Goal: Find specific page/section: Find specific page/section

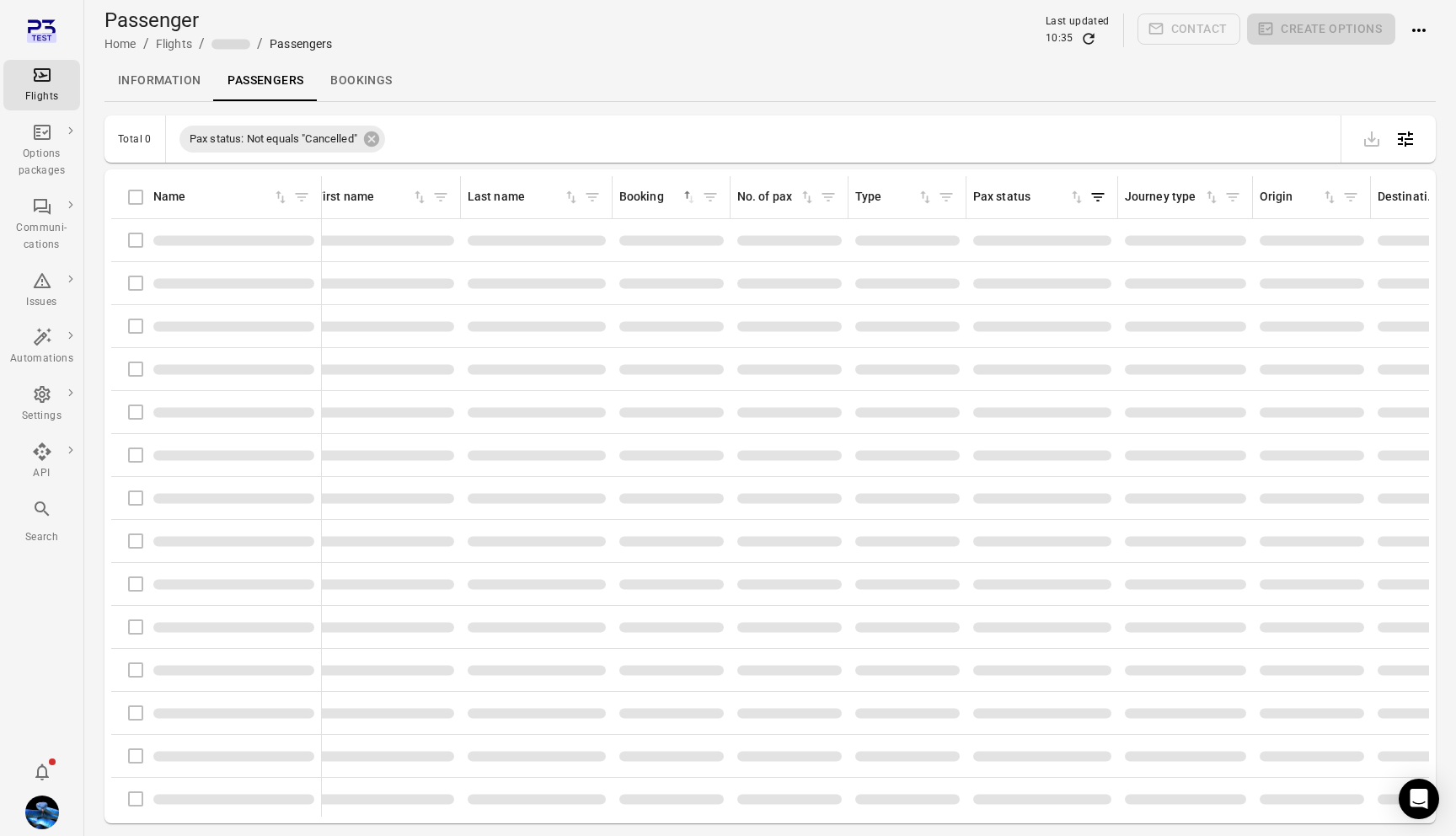
scroll to position [1, 0]
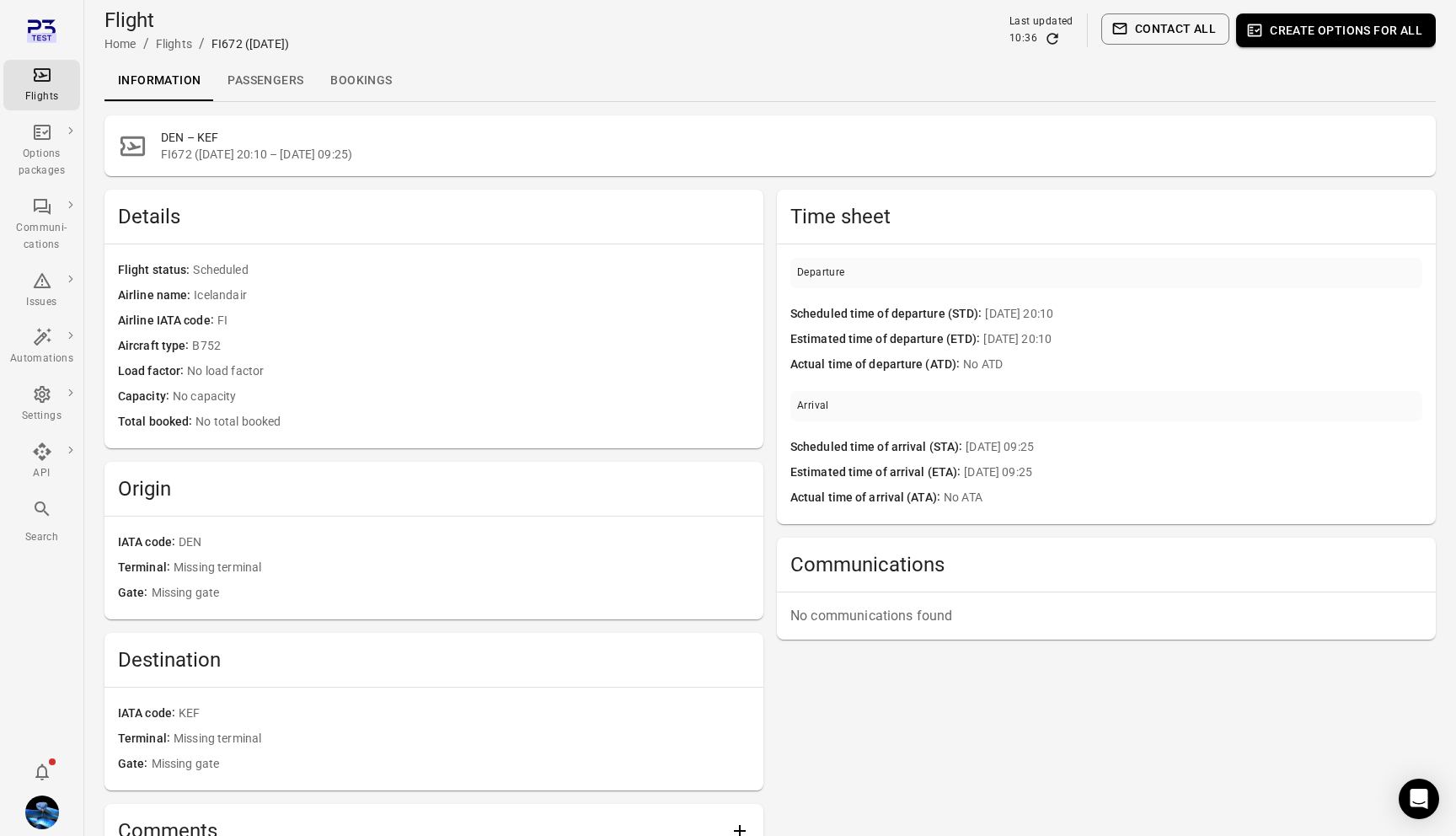
click at [307, 96] on link "Passengers" at bounding box center [265, 80] width 103 height 41
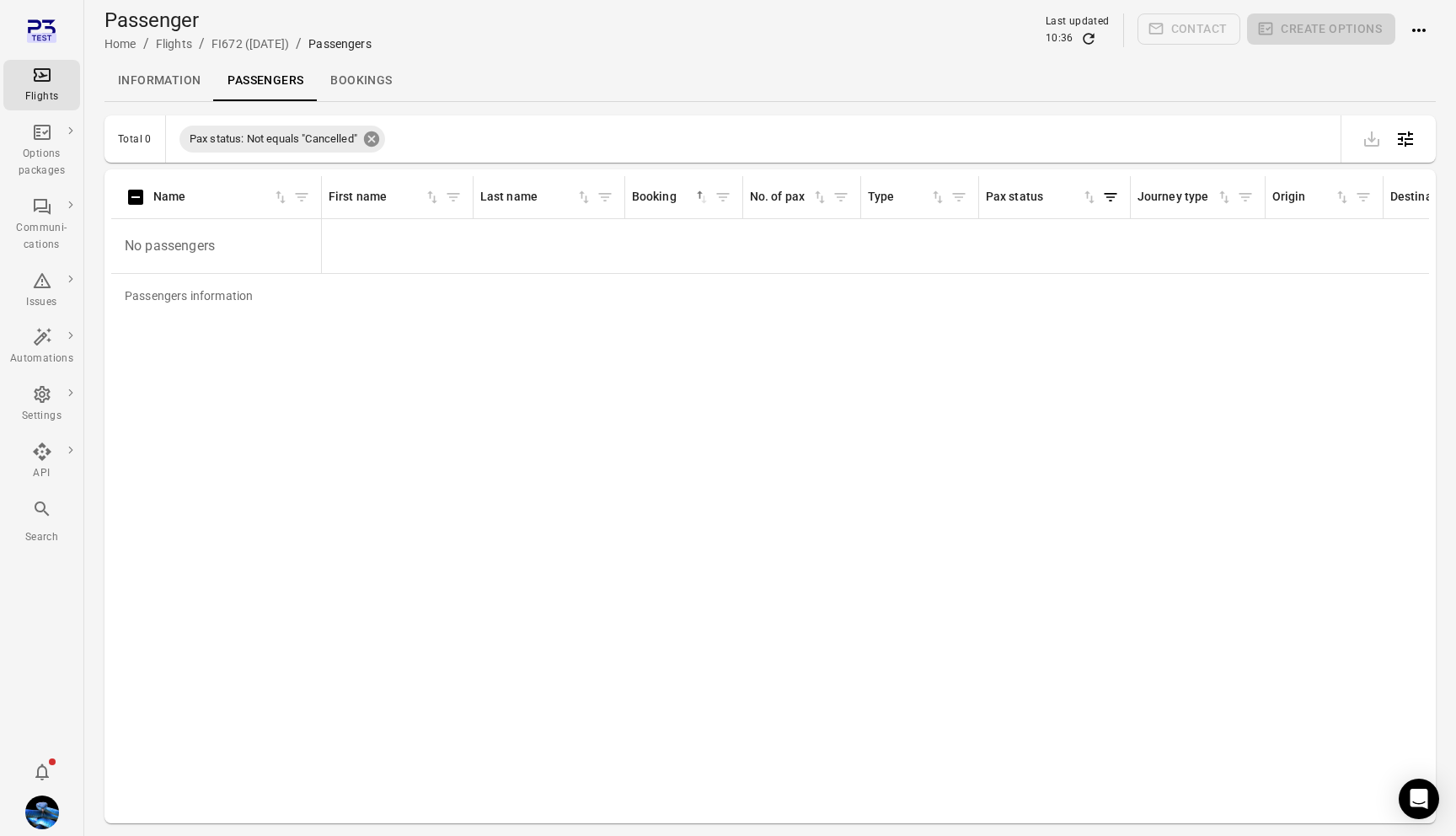
click at [372, 142] on icon at bounding box center [371, 139] width 15 height 15
click at [149, 49] on ol "Home / Flights / FI672 (14 Oct) / Passengers" at bounding box center [238, 43] width 267 height 20
click at [158, 78] on link "Information" at bounding box center [159, 80] width 109 height 41
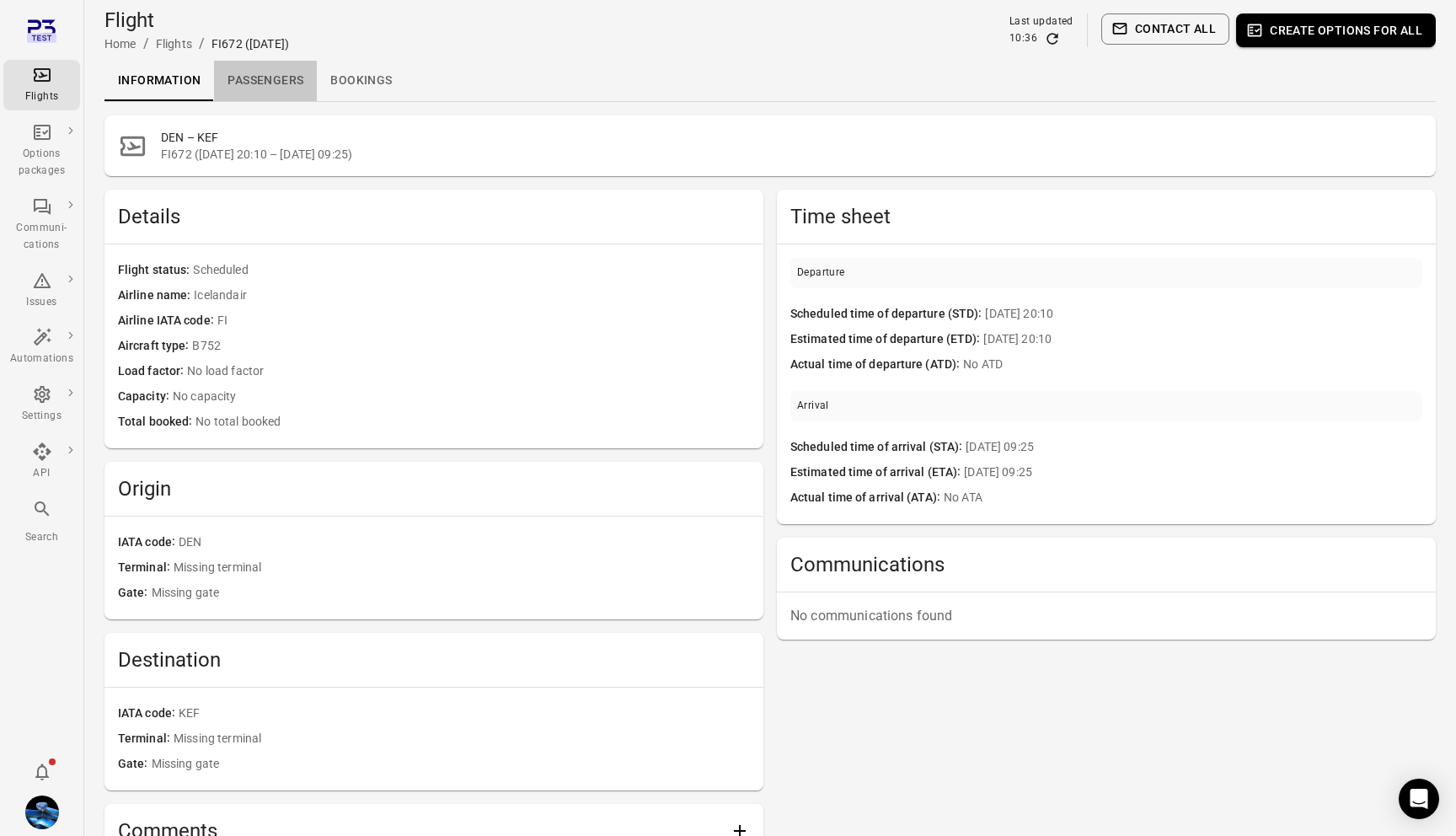
click at [288, 77] on link "Passengers" at bounding box center [265, 80] width 103 height 41
click at [41, 70] on icon "Main navigation" at bounding box center [42, 75] width 20 height 20
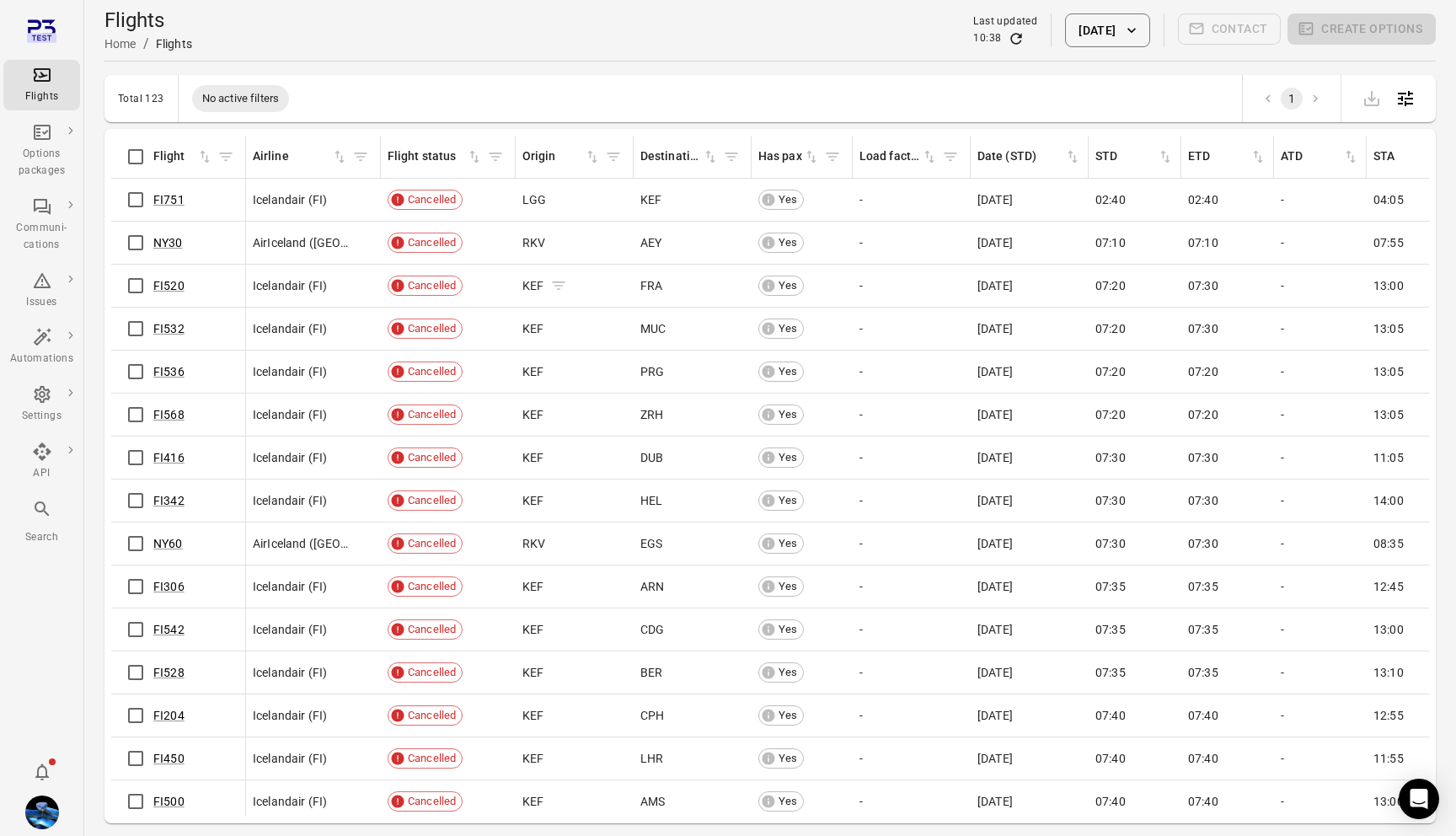
click at [555, 283] on icon "Flights information" at bounding box center [558, 285] width 17 height 17
click at [307, 106] on icon at bounding box center [305, 98] width 15 height 15
click at [617, 154] on icon "Filter by origin" at bounding box center [613, 156] width 17 height 17
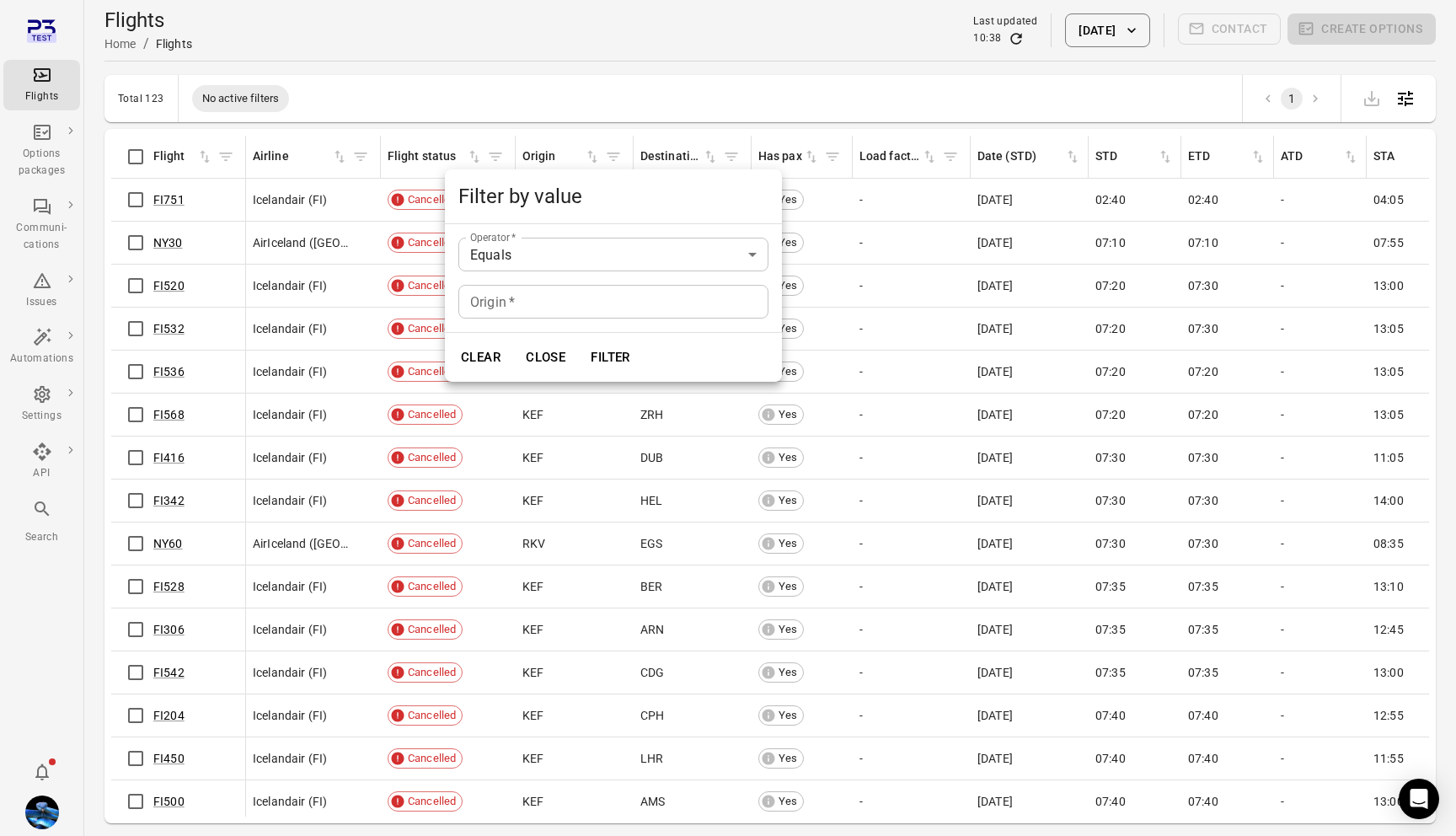
click at [591, 299] on input "Origin   *" at bounding box center [613, 301] width 310 height 33
type input "***"
click at [598, 356] on button "Filter" at bounding box center [610, 357] width 58 height 35
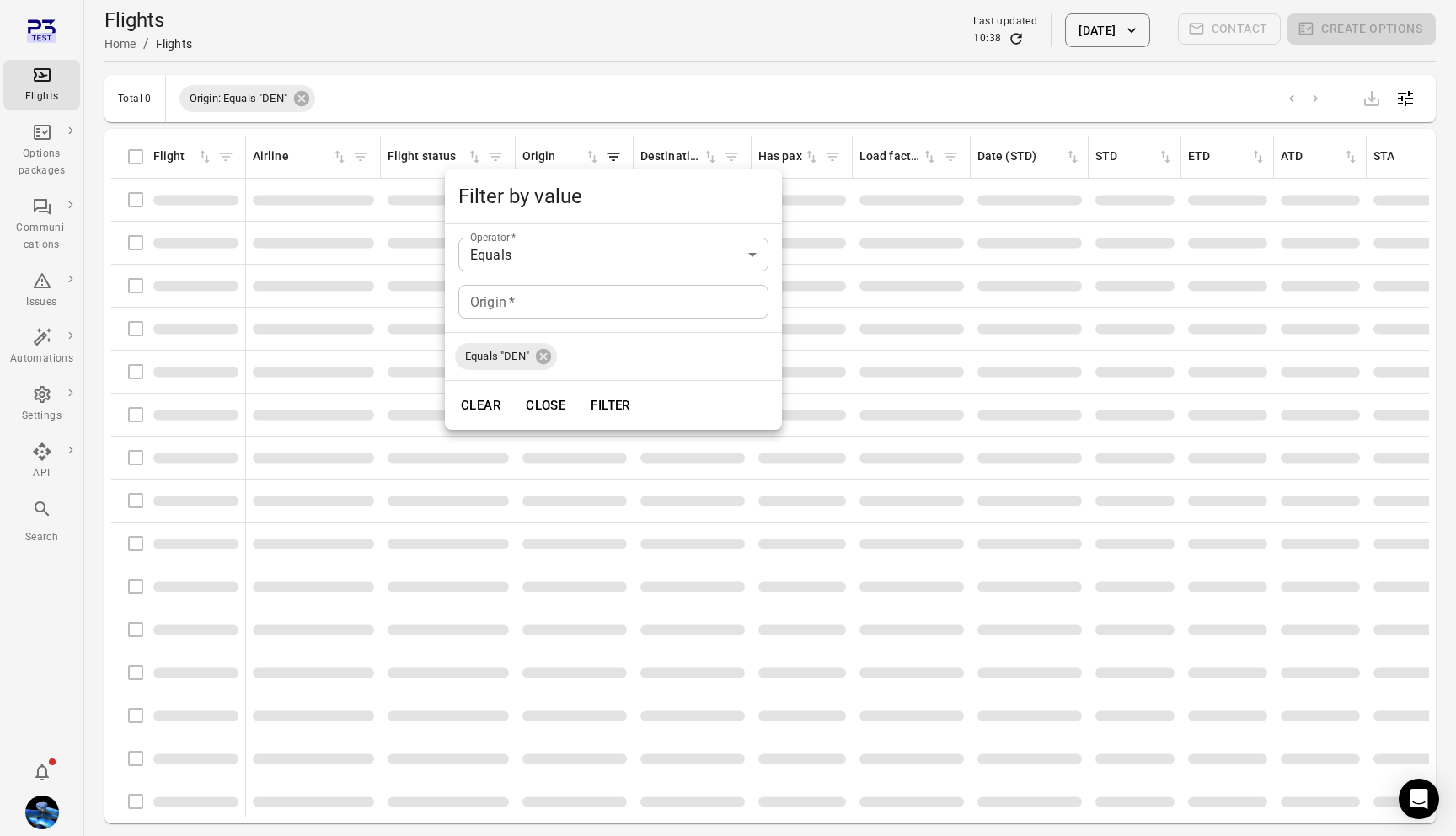
click at [703, 98] on div at bounding box center [728, 418] width 1456 height 836
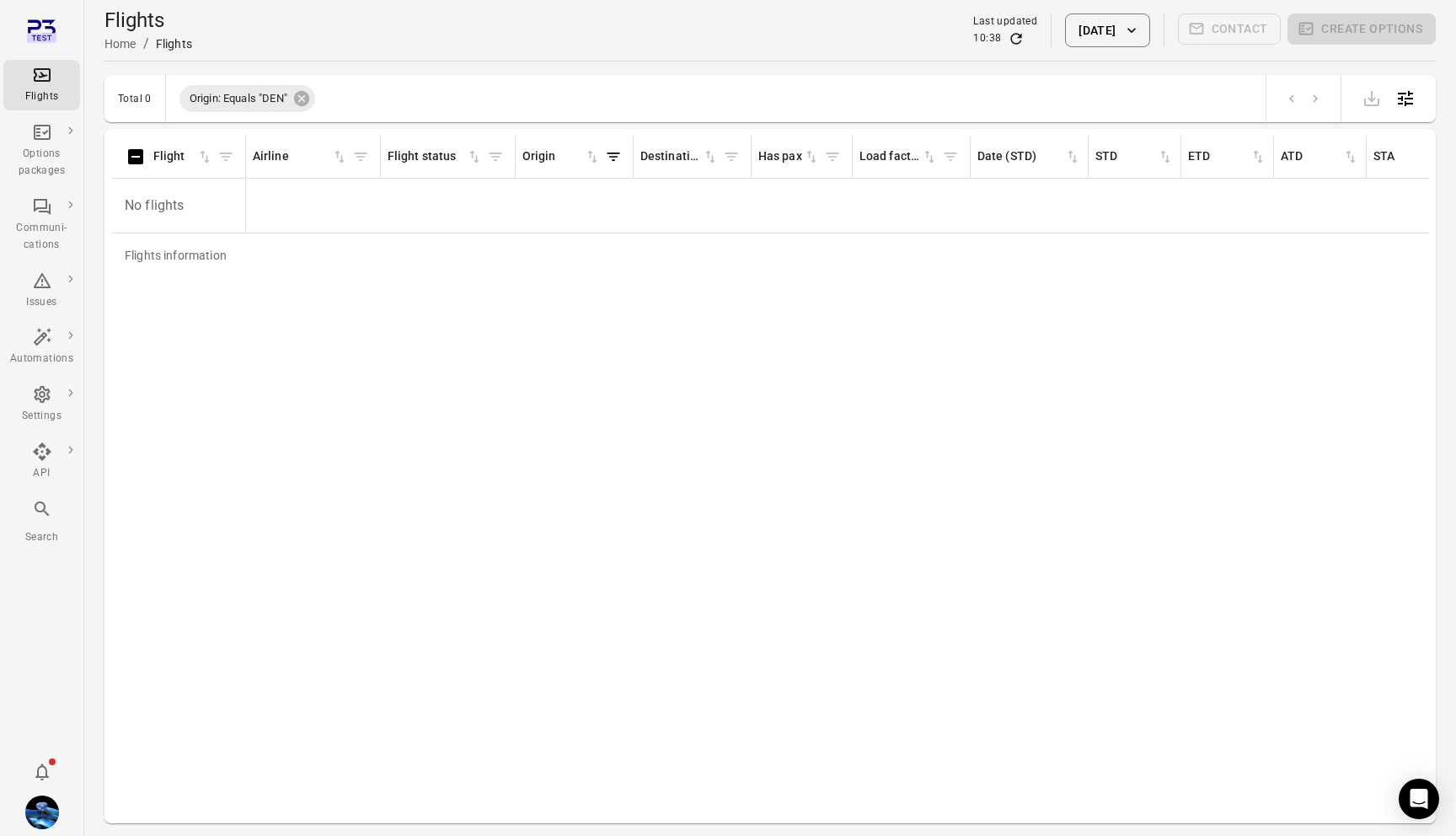
click at [727, 161] on icon "Filter by destination" at bounding box center [731, 156] width 17 height 17
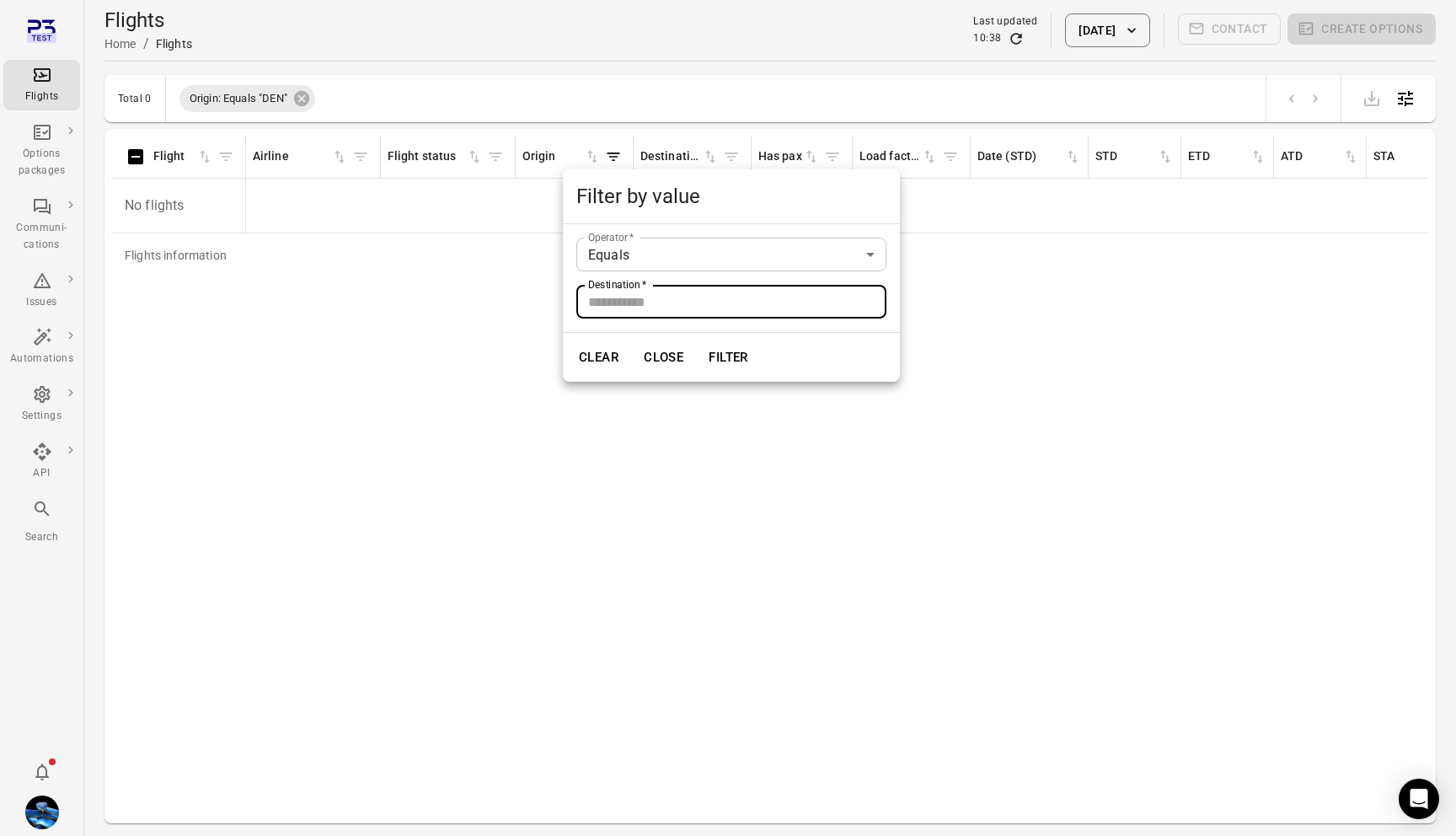
click at [684, 303] on input "Destination   *" at bounding box center [731, 301] width 310 height 33
type input "*"
type input "***"
click at [747, 363] on button "Filter" at bounding box center [728, 357] width 58 height 35
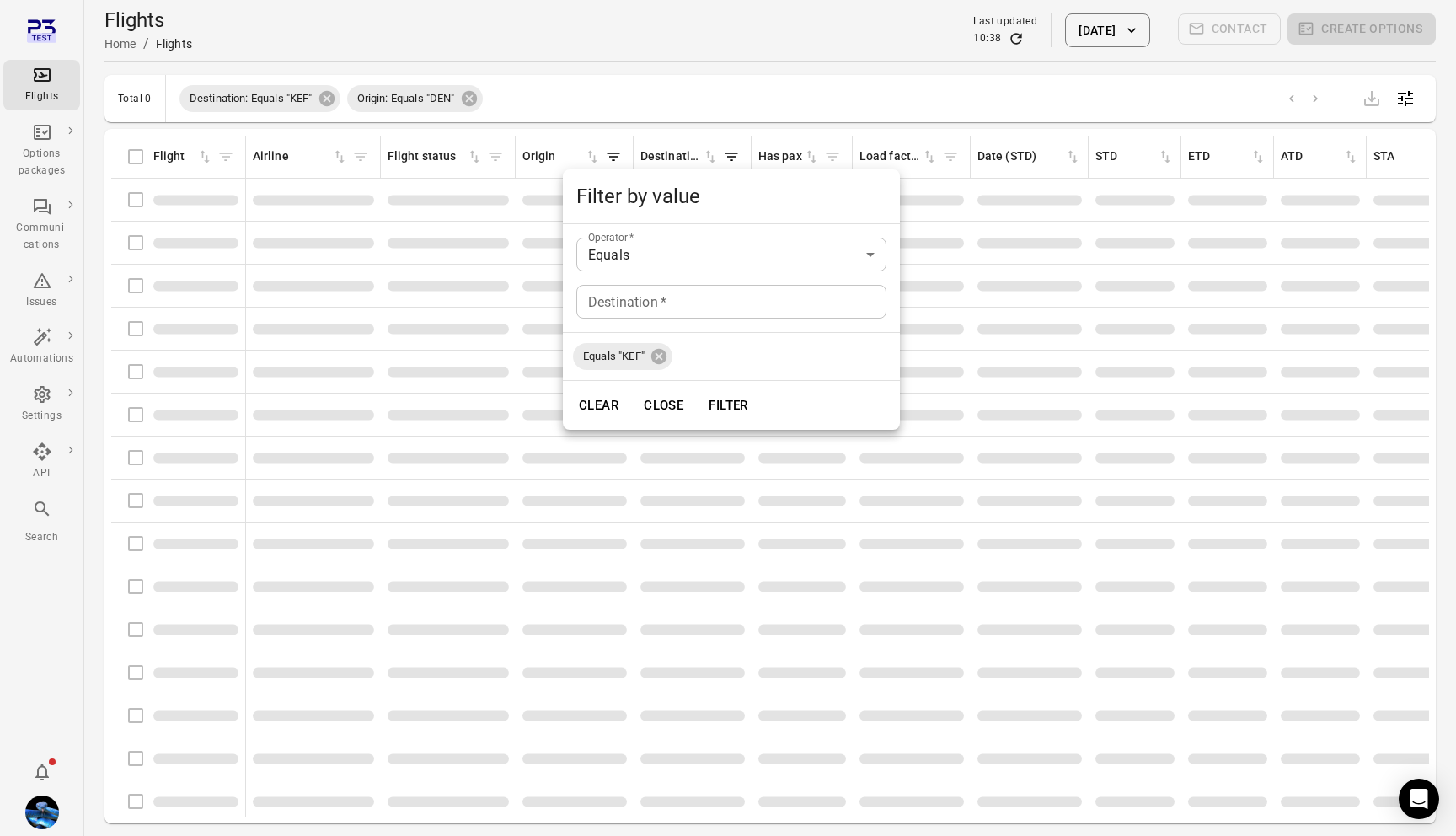
click at [355, 372] on div at bounding box center [728, 418] width 1456 height 836
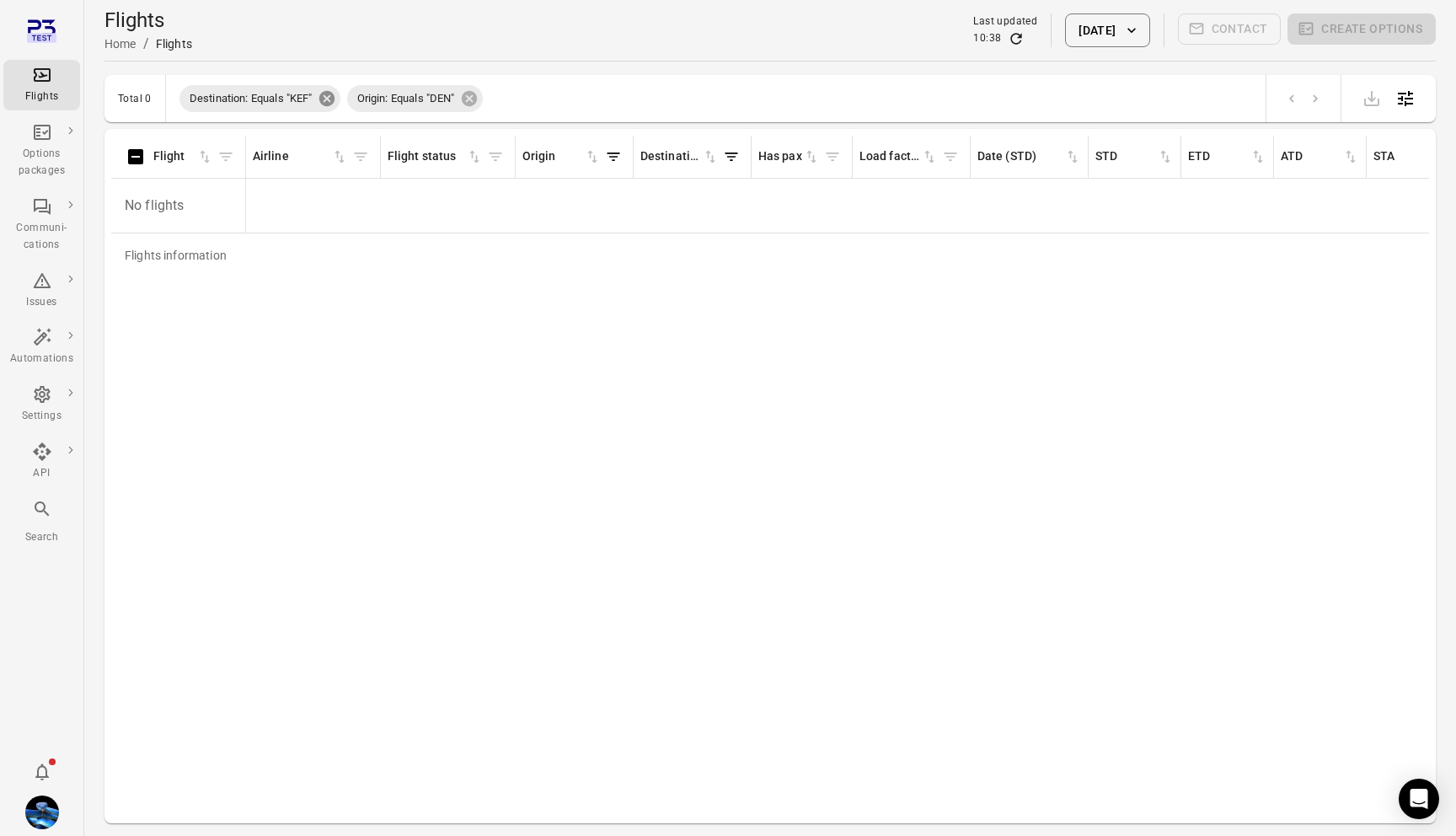
click at [325, 100] on icon at bounding box center [325, 98] width 15 height 15
click at [308, 103] on icon at bounding box center [301, 98] width 15 height 15
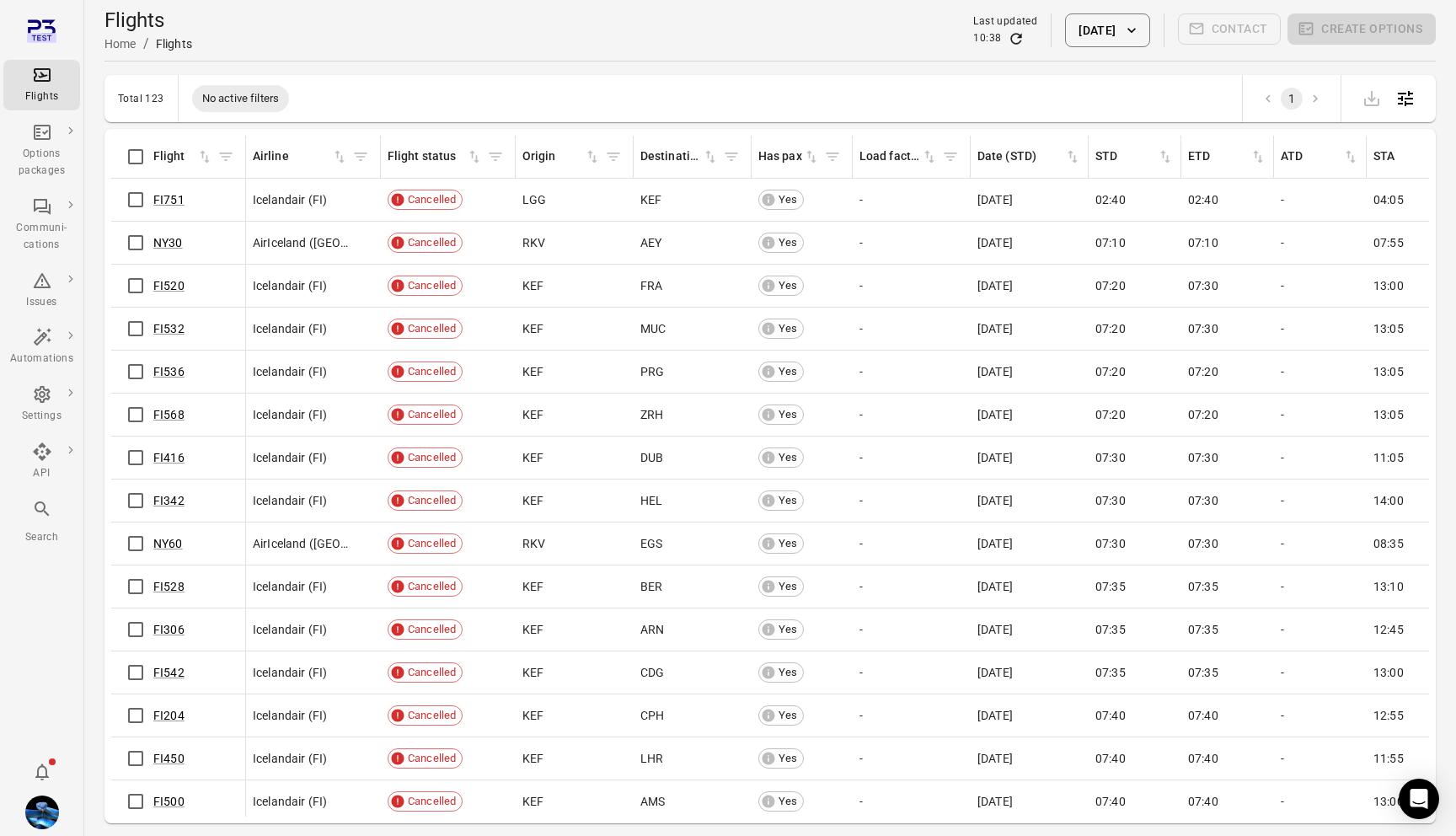
click at [45, 93] on div "Flights" at bounding box center [41, 96] width 63 height 17
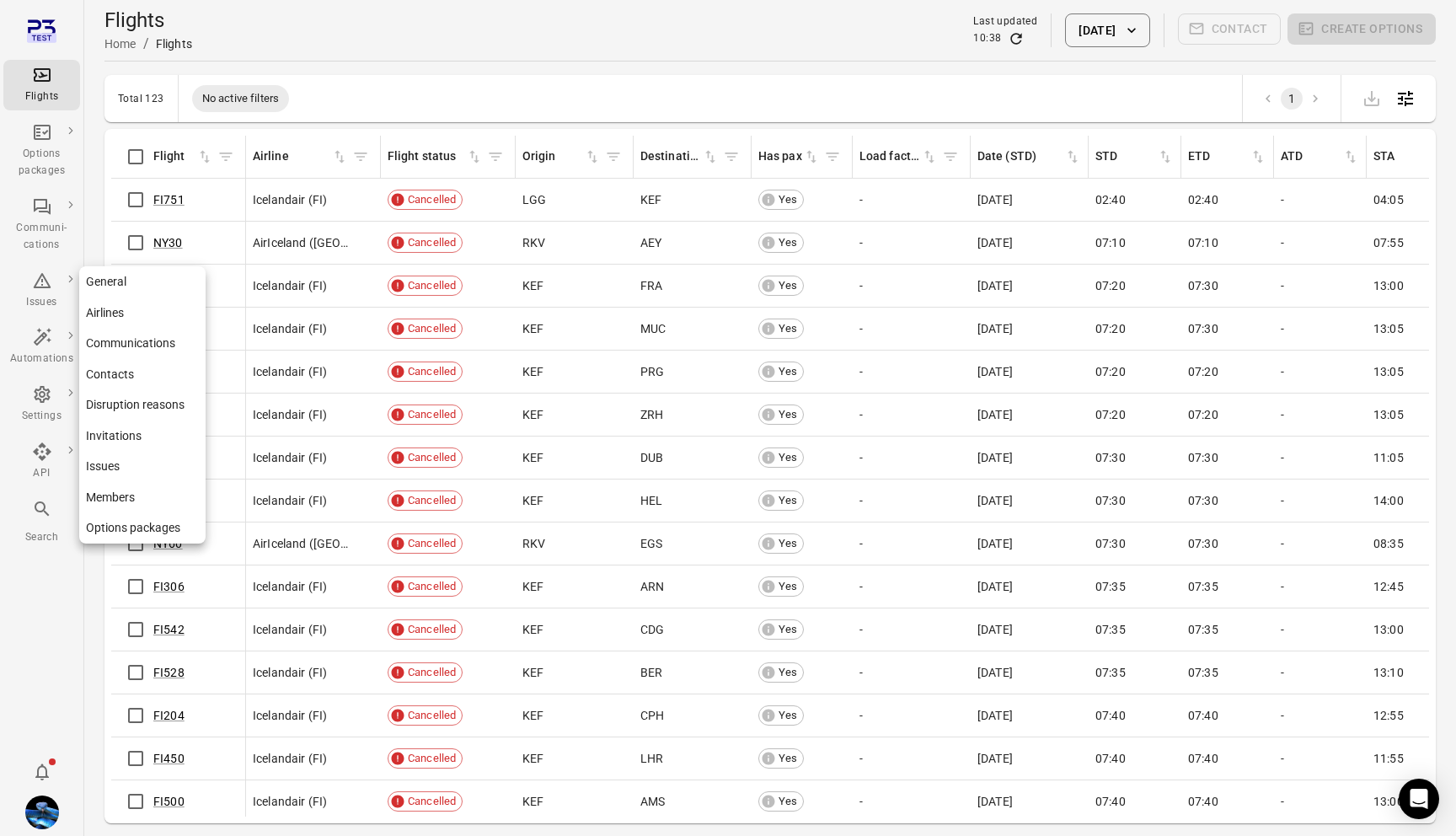
click at [122, 275] on link "General" at bounding box center [142, 281] width 126 height 32
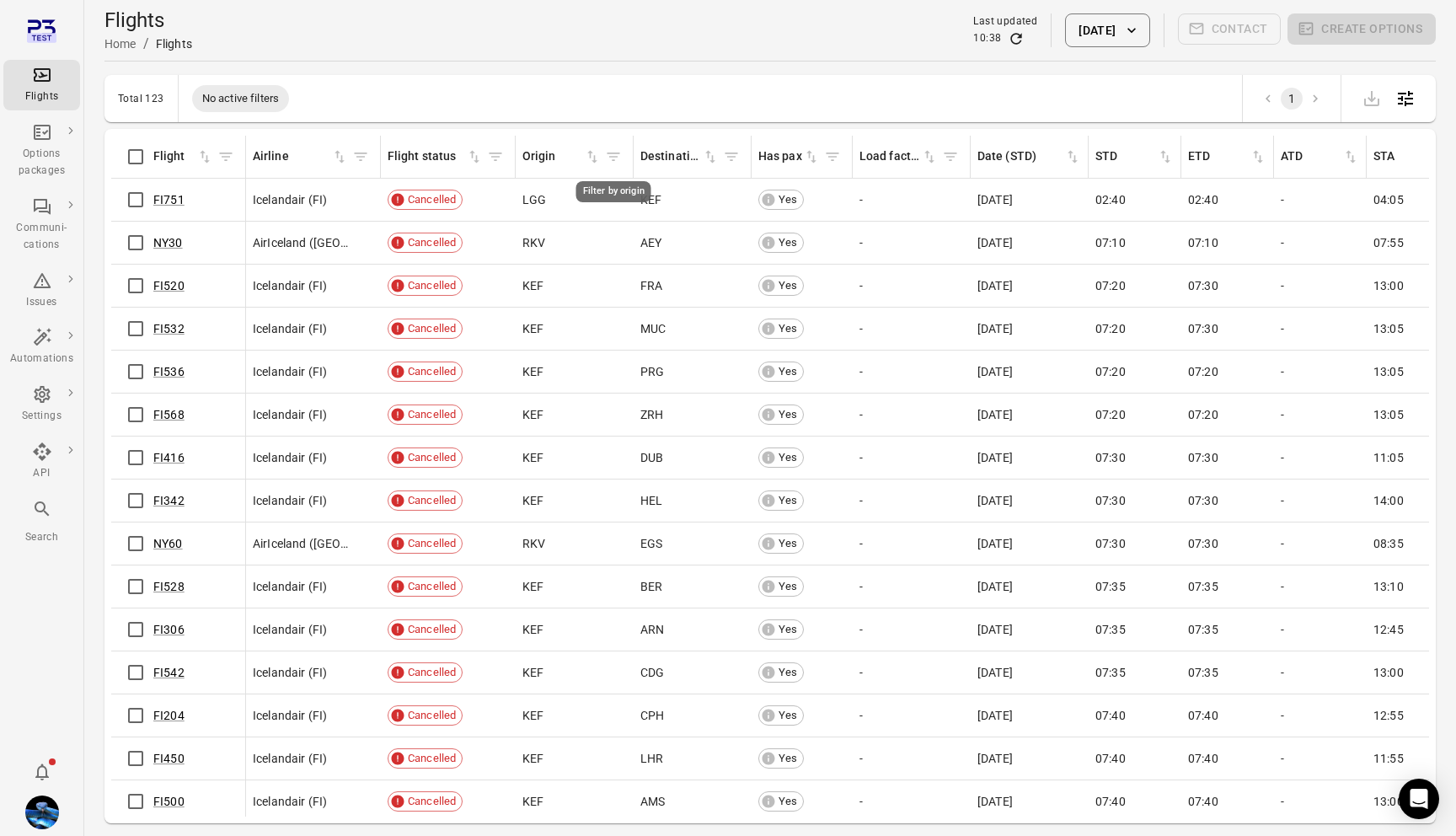
click at [613, 156] on icon "Filter by origin" at bounding box center [614, 156] width 13 height 8
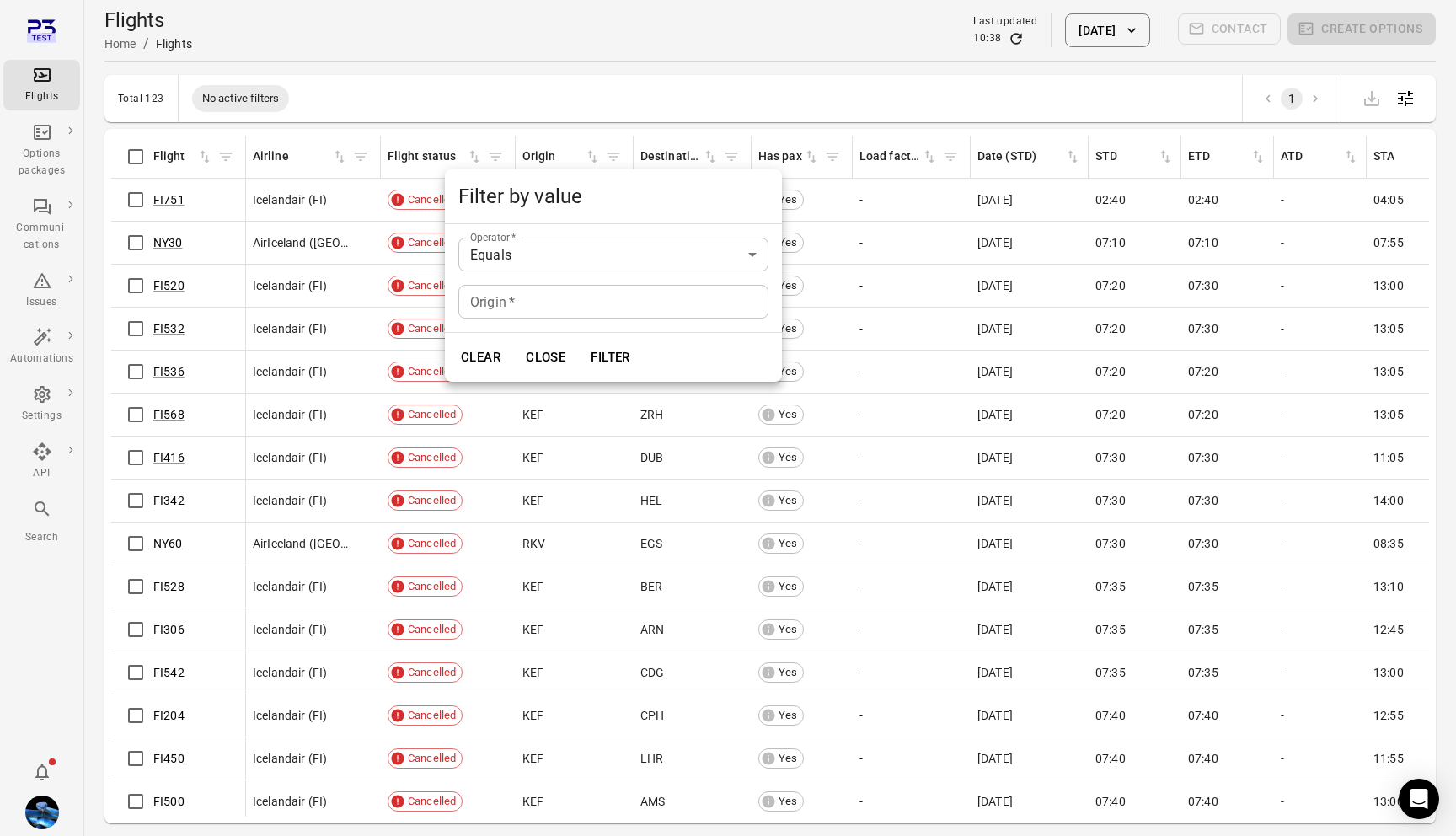
click at [563, 314] on input "Origin   *" at bounding box center [613, 301] width 310 height 33
type input "***"
click at [614, 367] on button "Filter" at bounding box center [610, 357] width 58 height 35
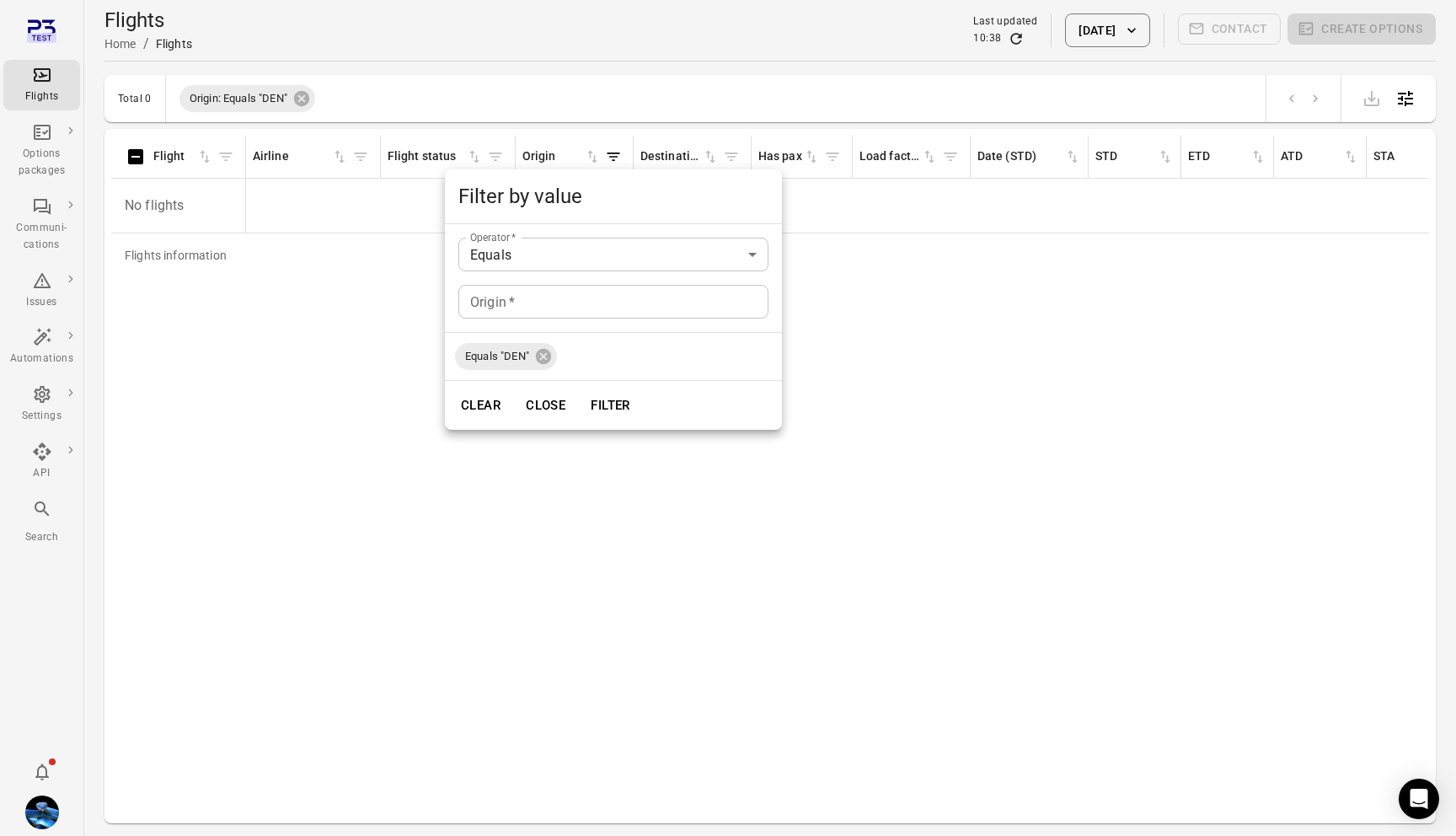
click at [678, 62] on div at bounding box center [728, 418] width 1456 height 836
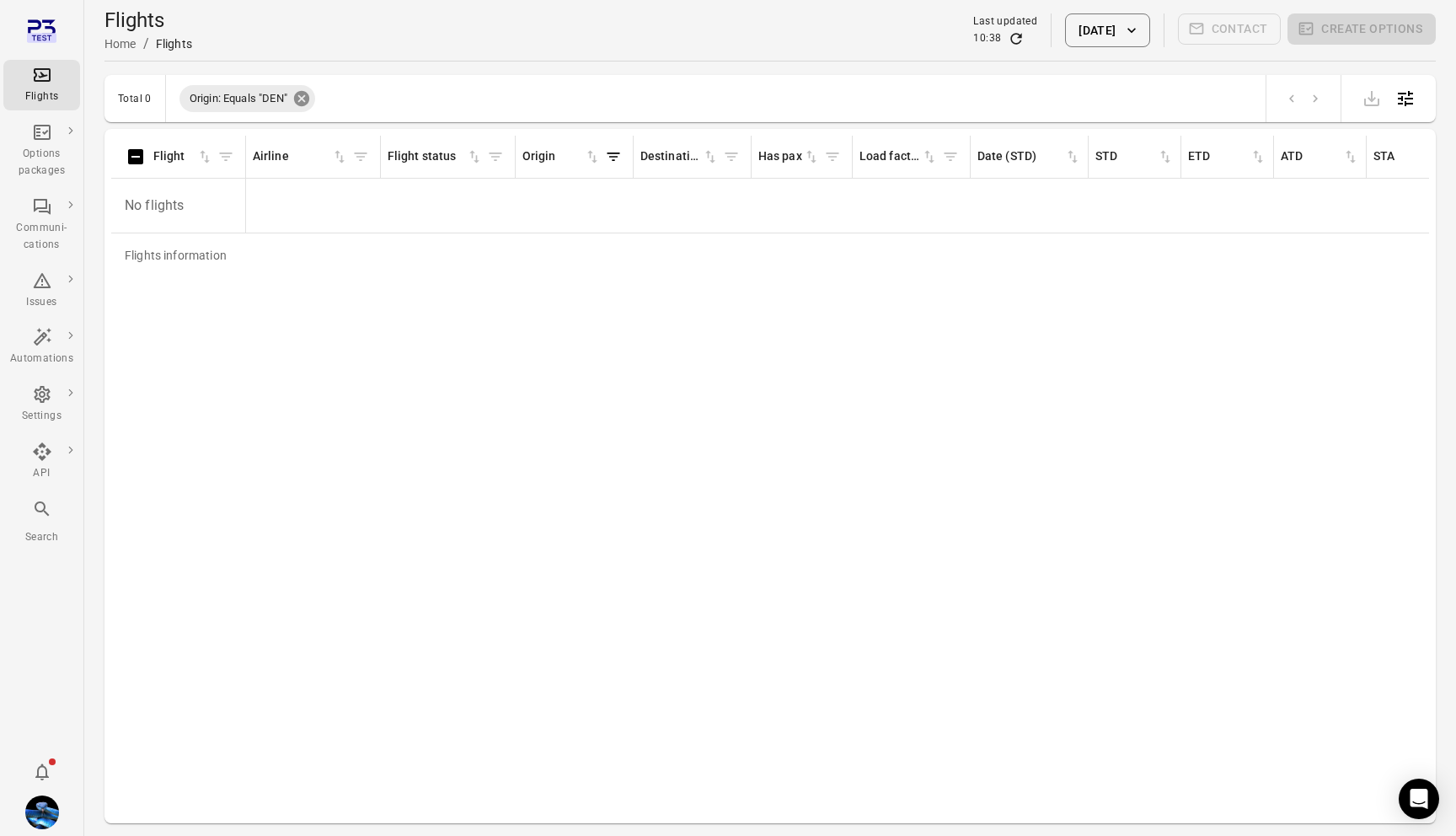
click at [299, 96] on icon at bounding box center [301, 98] width 15 height 15
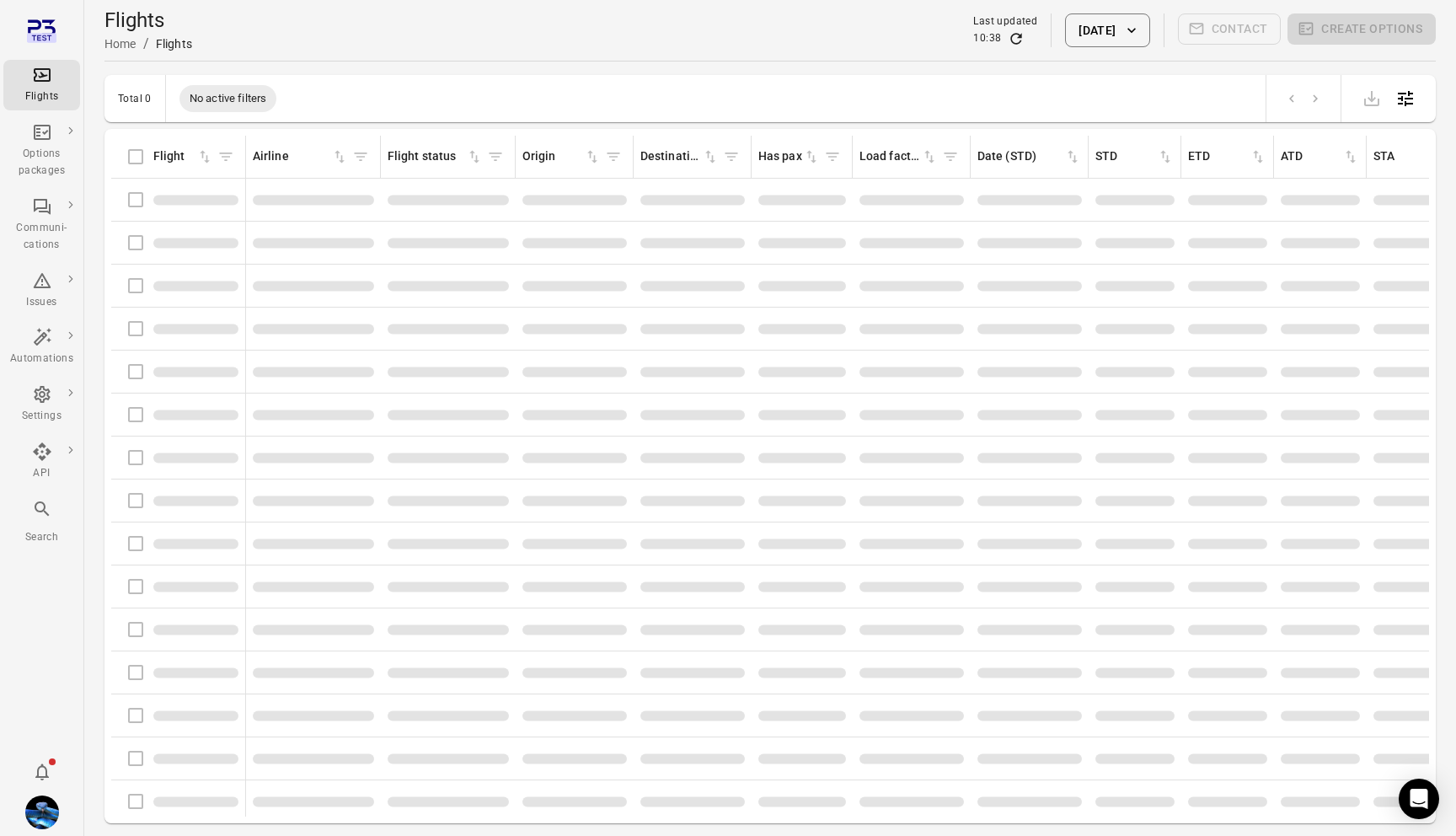
click at [538, 76] on div "Total 0 No active filters" at bounding box center [770, 98] width 1331 height 47
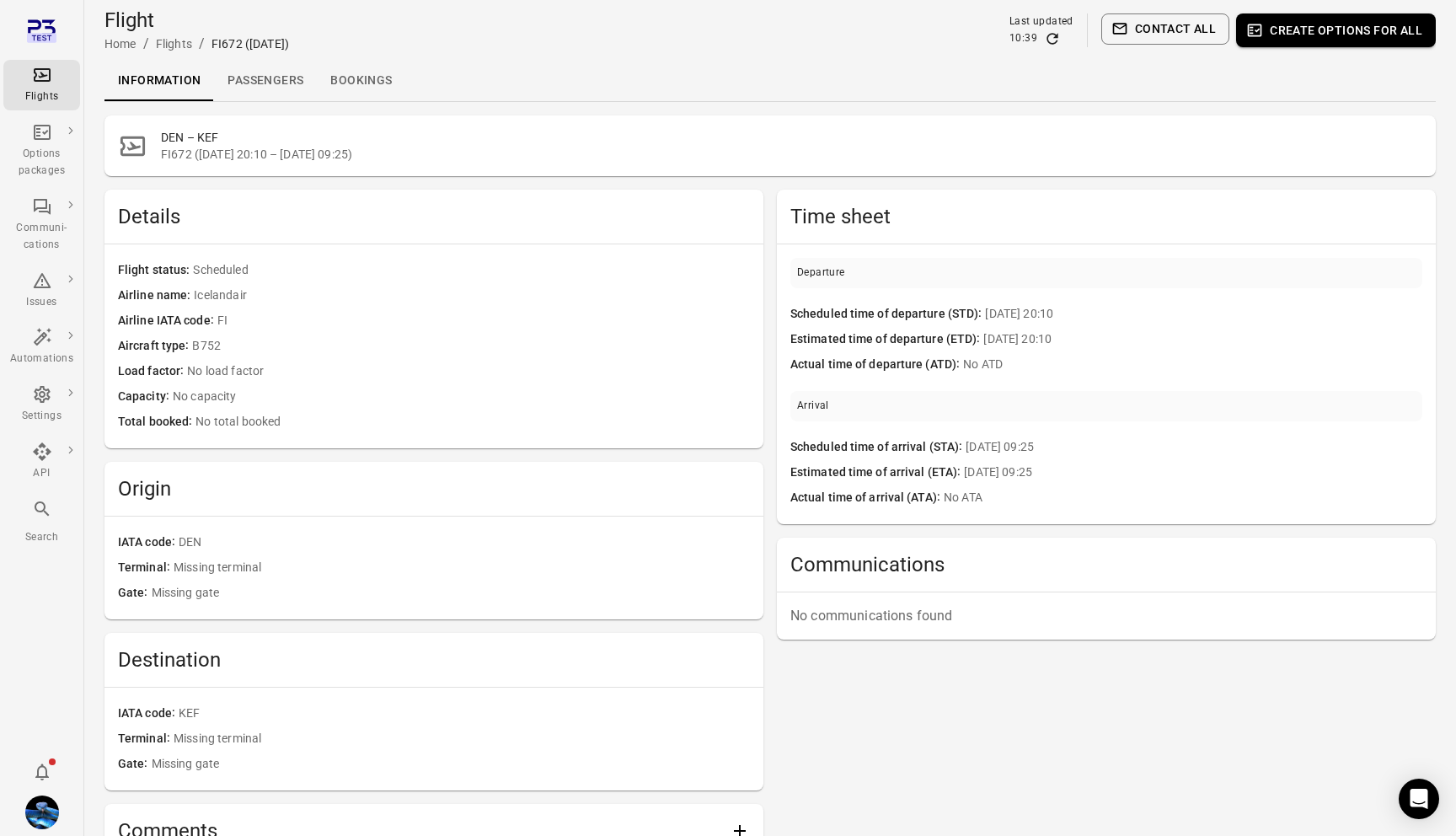
click at [247, 69] on link "Passengers" at bounding box center [265, 80] width 103 height 41
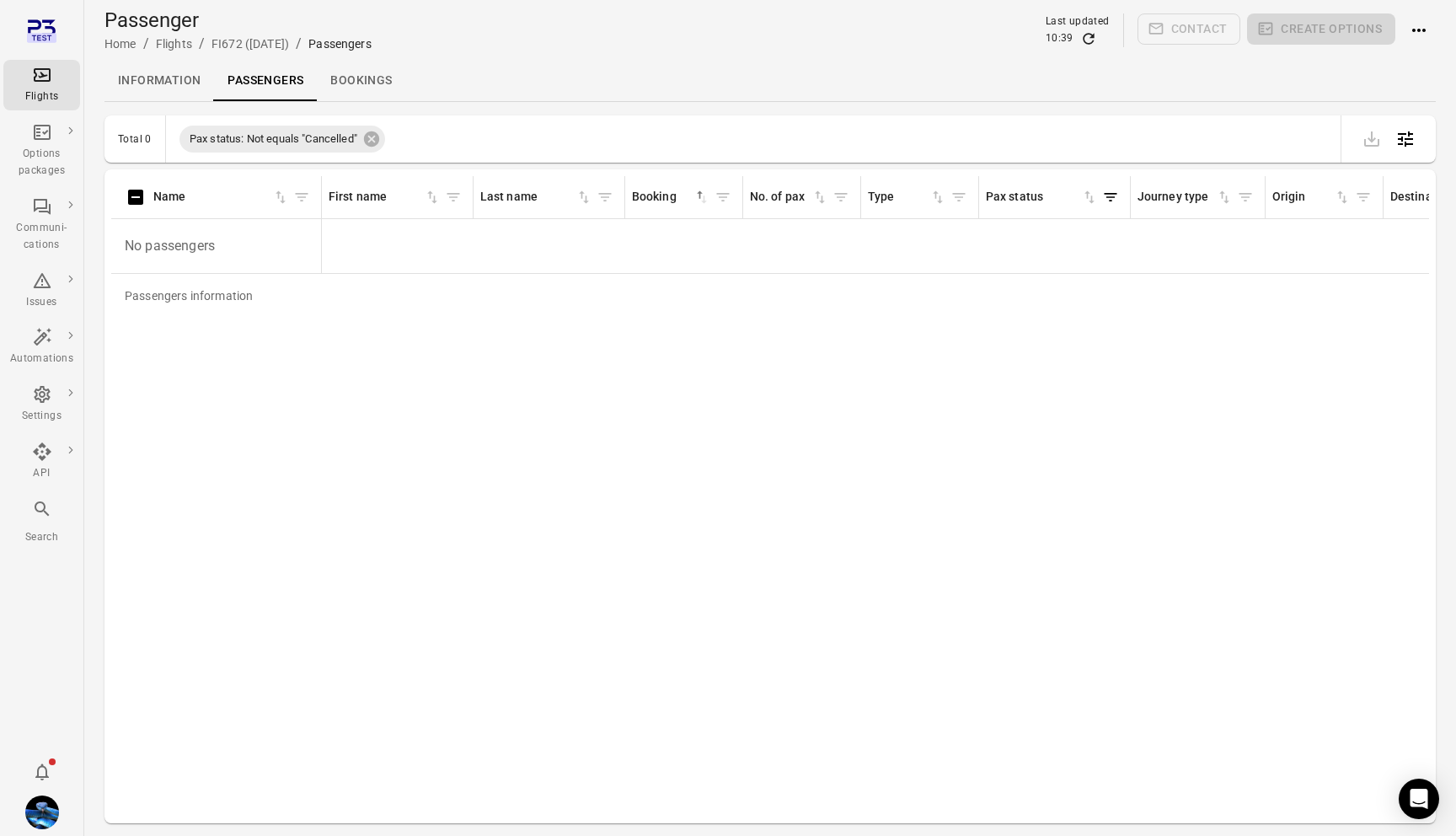
click at [179, 81] on link "Information" at bounding box center [159, 80] width 109 height 41
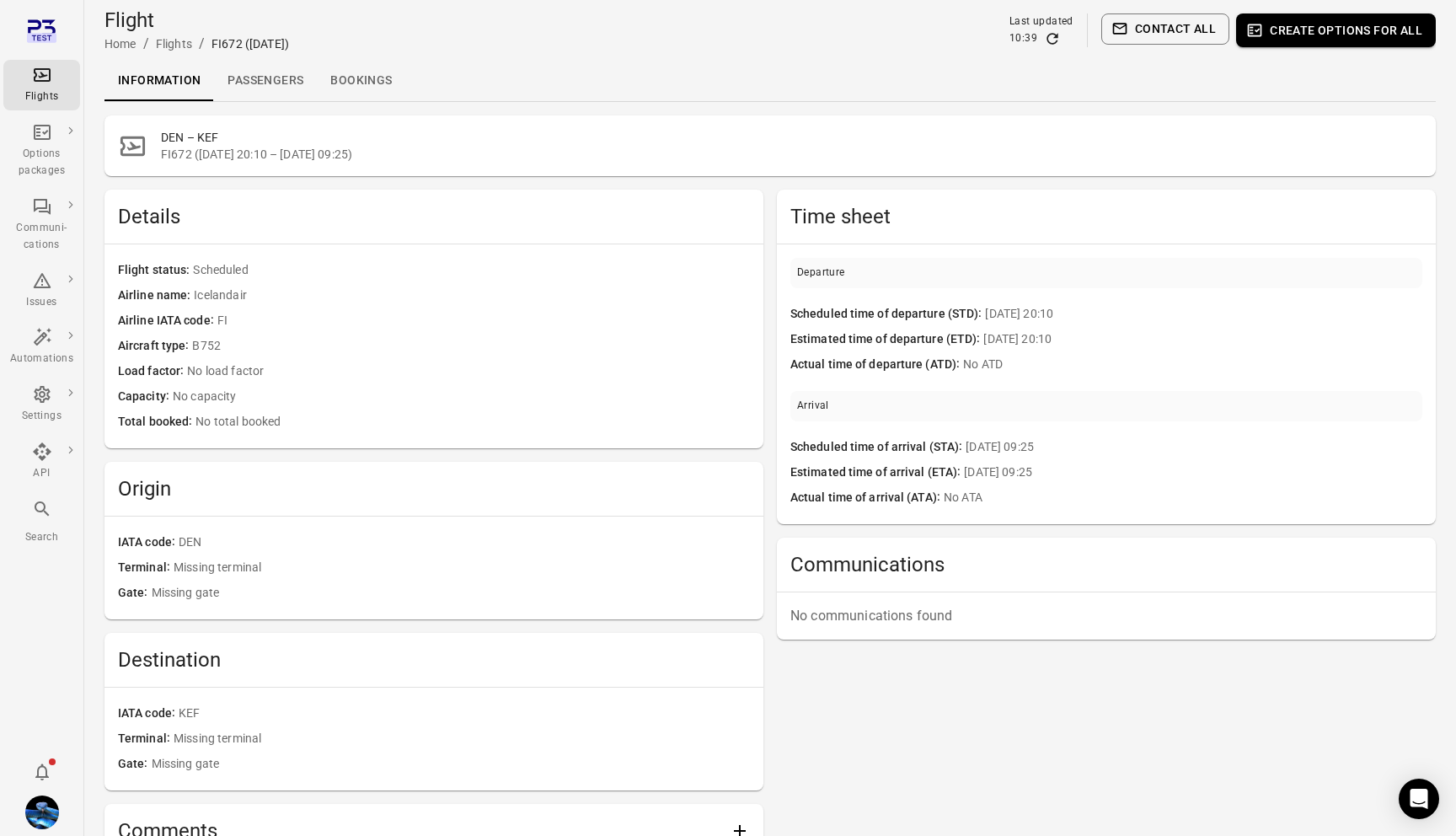
click at [224, 45] on div "FI672 ([DATE])" at bounding box center [251, 43] width 78 height 17
click at [257, 78] on link "Passengers" at bounding box center [265, 80] width 103 height 41
click at [266, 63] on link "Passengers" at bounding box center [265, 80] width 103 height 41
